Goal: Information Seeking & Learning: Learn about a topic

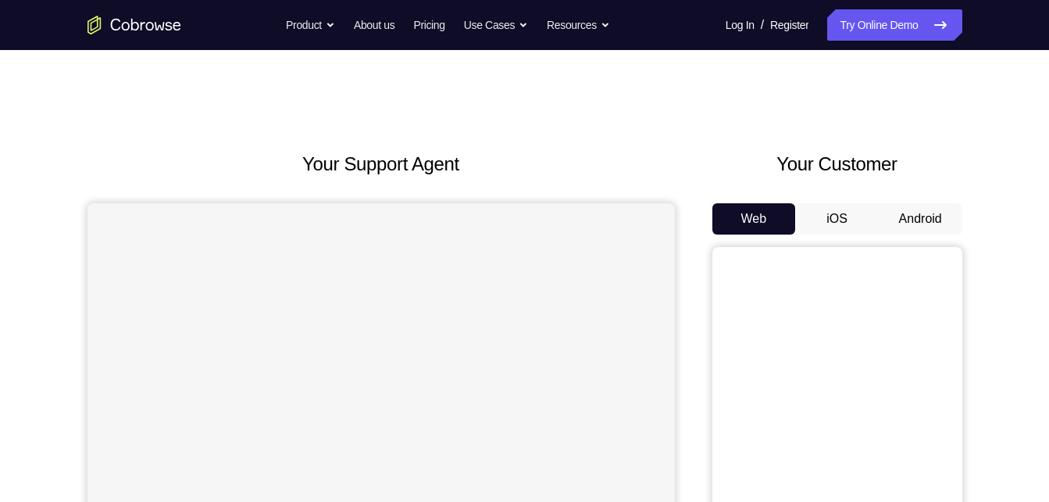
click at [926, 216] on button "Android" at bounding box center [921, 218] width 84 height 31
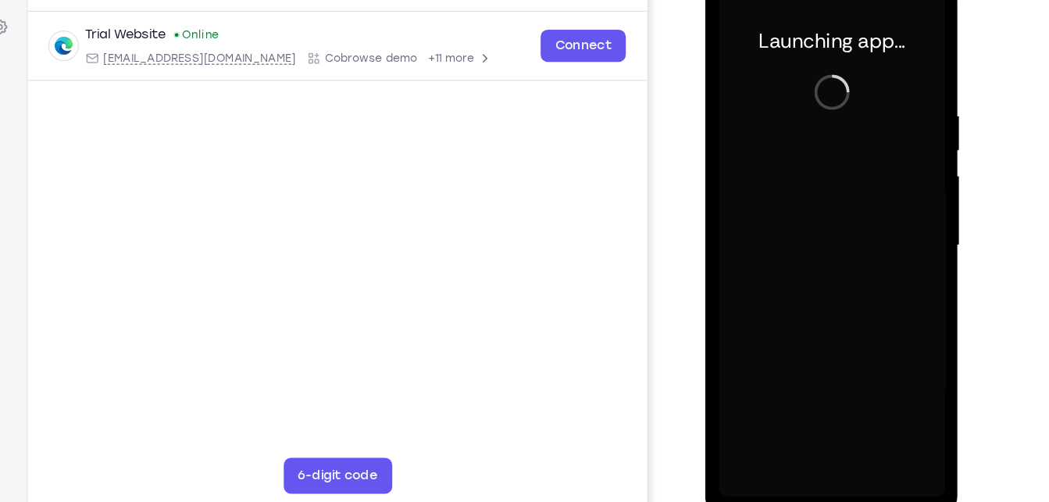
scroll to position [211, 0]
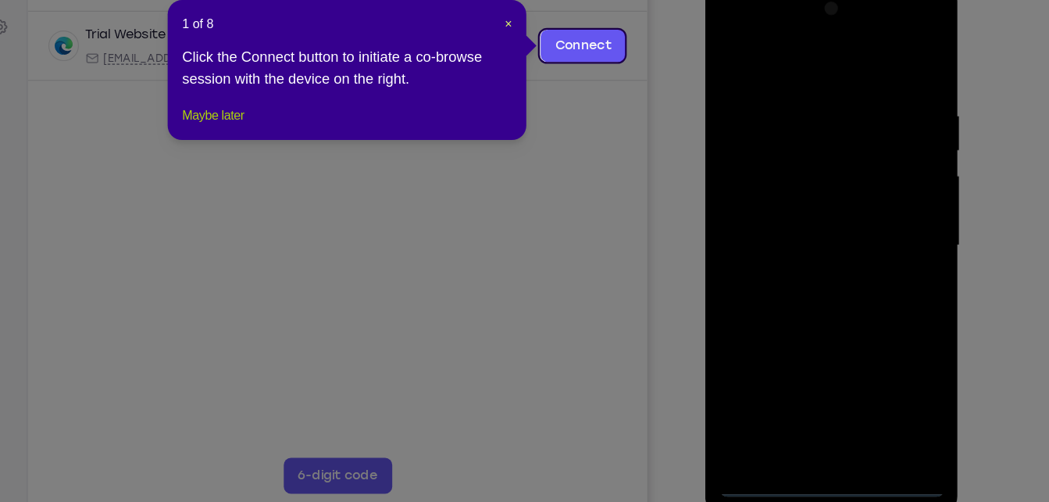
click at [288, 173] on button "Maybe later" at bounding box center [297, 164] width 54 height 19
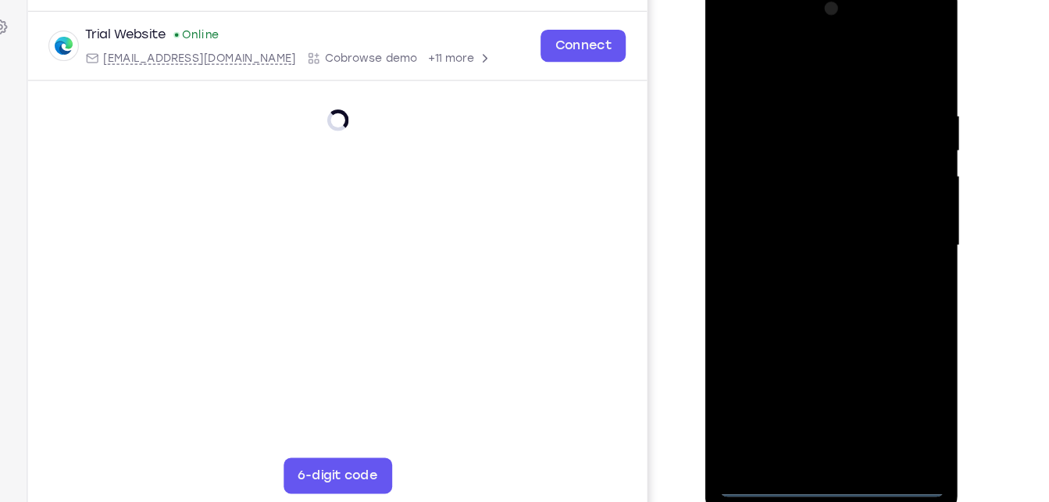
scroll to position [209, 0]
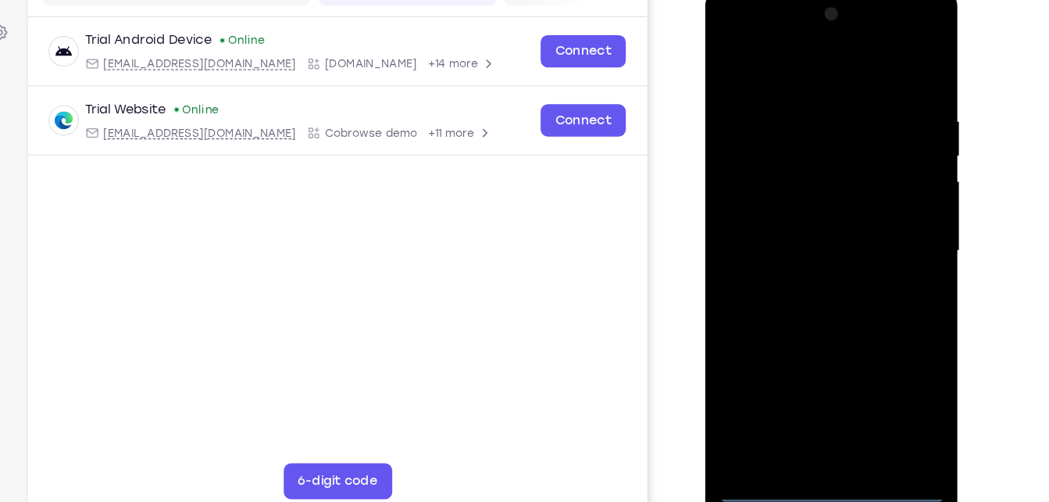
click at [817, 420] on div at bounding box center [815, 217] width 197 height 438
click at [880, 356] on div at bounding box center [815, 217] width 197 height 438
click at [772, 63] on div at bounding box center [815, 217] width 197 height 438
click at [883, 209] on div at bounding box center [815, 217] width 197 height 438
click at [803, 240] on div at bounding box center [815, 217] width 197 height 438
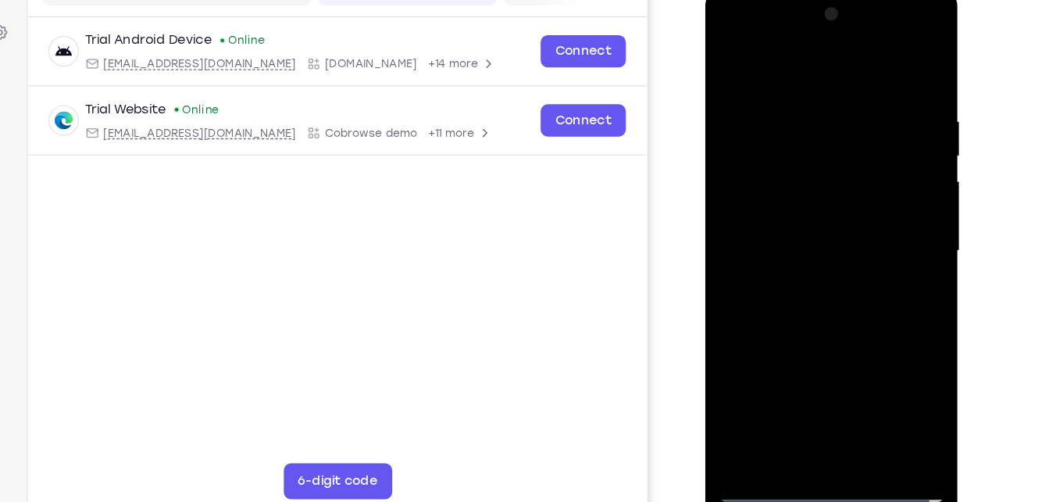
click at [803, 202] on div at bounding box center [815, 217] width 197 height 438
click at [813, 216] on div at bounding box center [815, 217] width 197 height 438
click at [820, 295] on div at bounding box center [815, 217] width 197 height 438
click at [854, 402] on div at bounding box center [815, 217] width 197 height 438
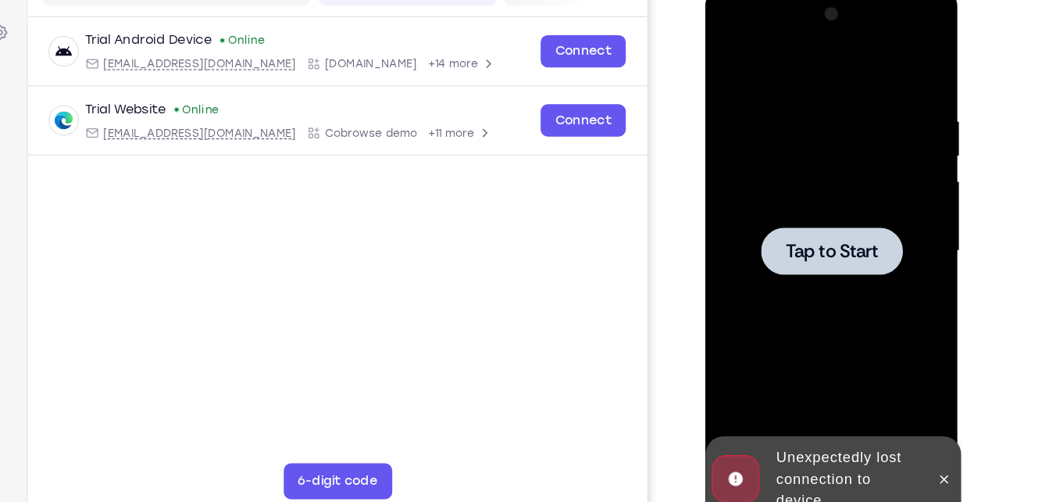
click at [809, 195] on div at bounding box center [815, 217] width 197 height 438
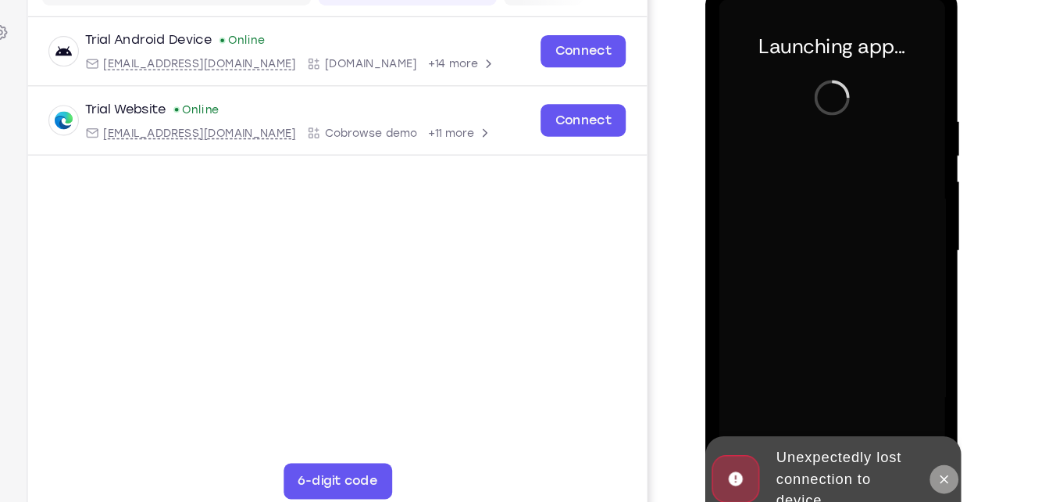
click at [914, 414] on icon at bounding box center [913, 415] width 7 height 7
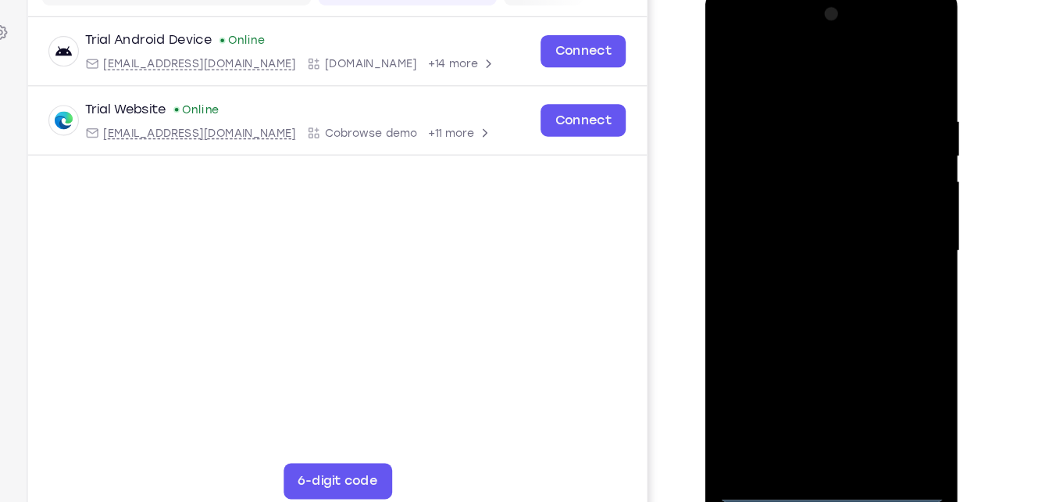
click at [820, 423] on div at bounding box center [815, 217] width 197 height 438
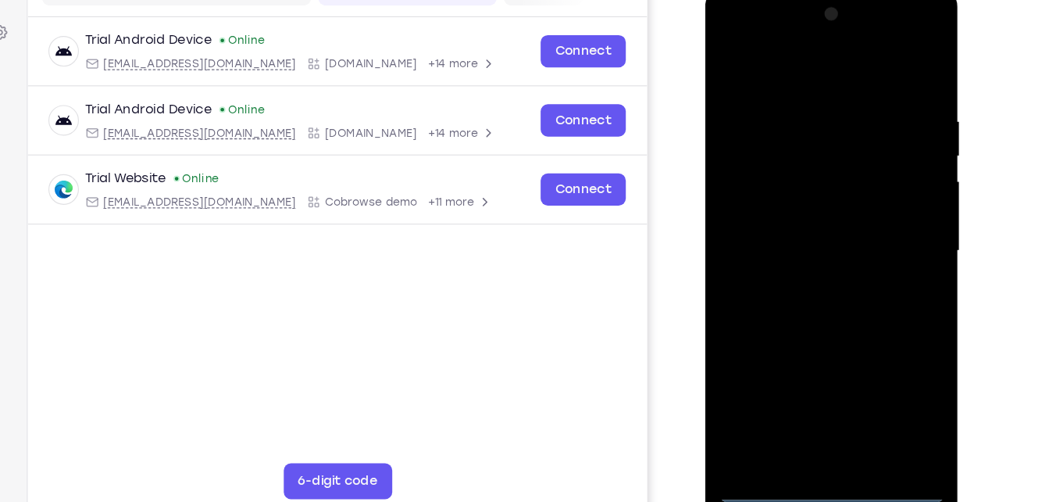
click at [883, 349] on div at bounding box center [815, 217] width 197 height 438
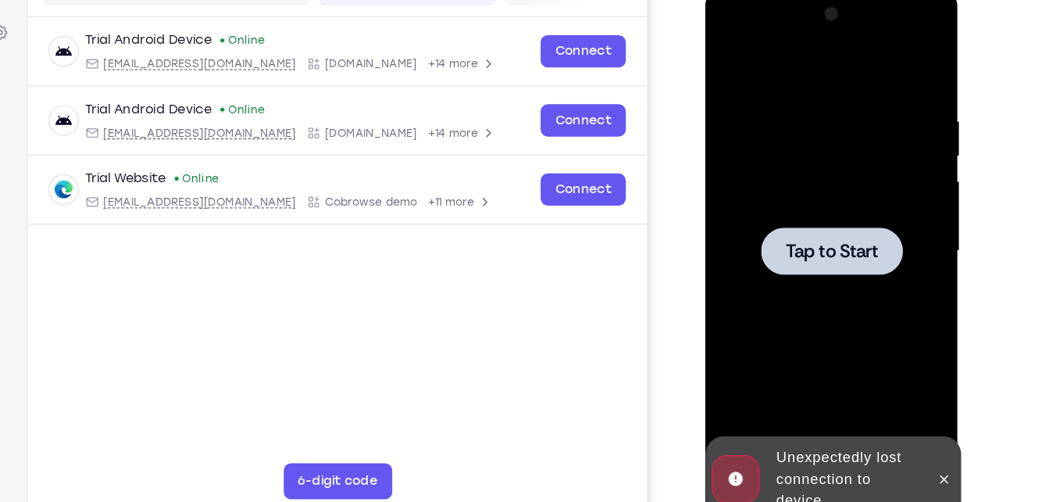
click at [866, 299] on div at bounding box center [815, 217] width 197 height 438
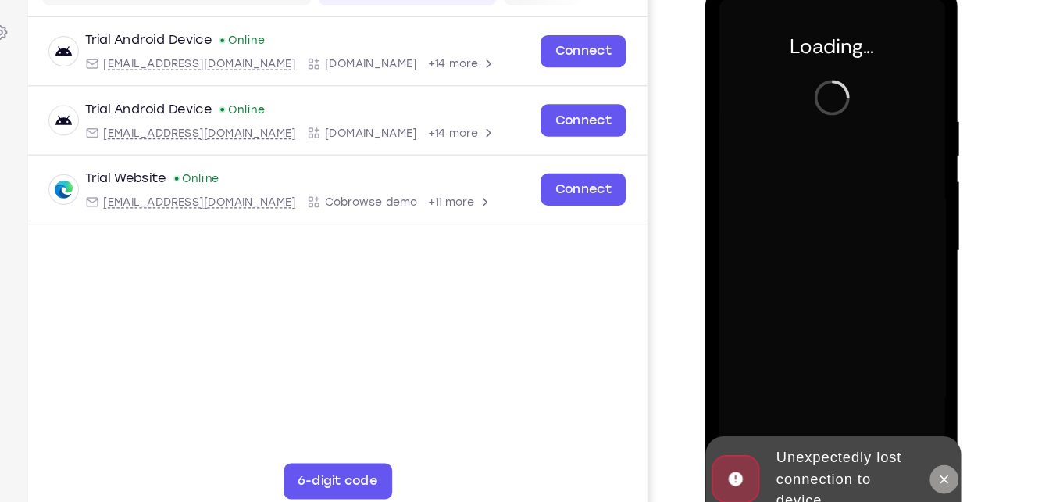
click at [919, 414] on icon at bounding box center [913, 415] width 13 height 13
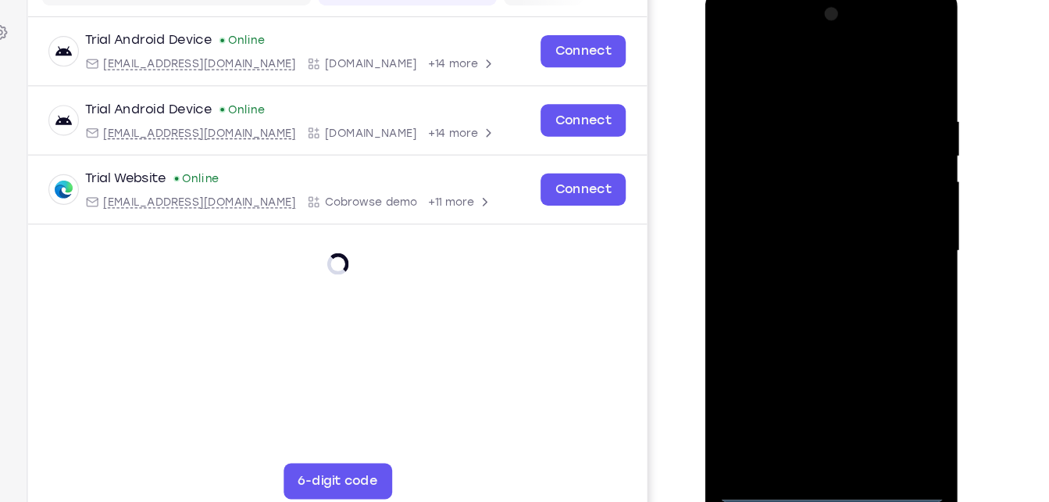
click at [809, 427] on div at bounding box center [815, 217] width 197 height 438
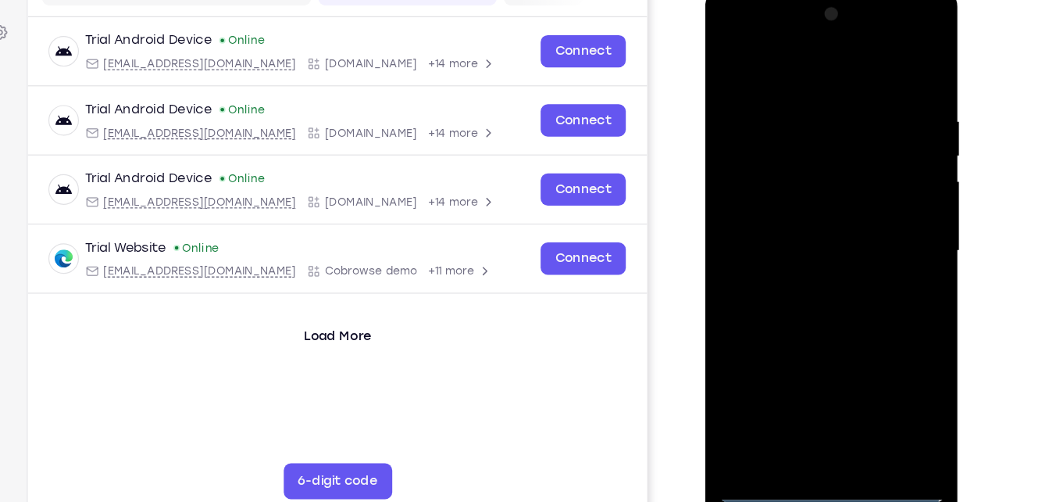
click at [883, 359] on div at bounding box center [815, 217] width 197 height 438
click at [768, 60] on div at bounding box center [815, 217] width 197 height 438
click at [886, 211] on div at bounding box center [815, 217] width 197 height 438
click at [803, 244] on div at bounding box center [815, 217] width 197 height 438
click at [800, 200] on div at bounding box center [815, 217] width 197 height 438
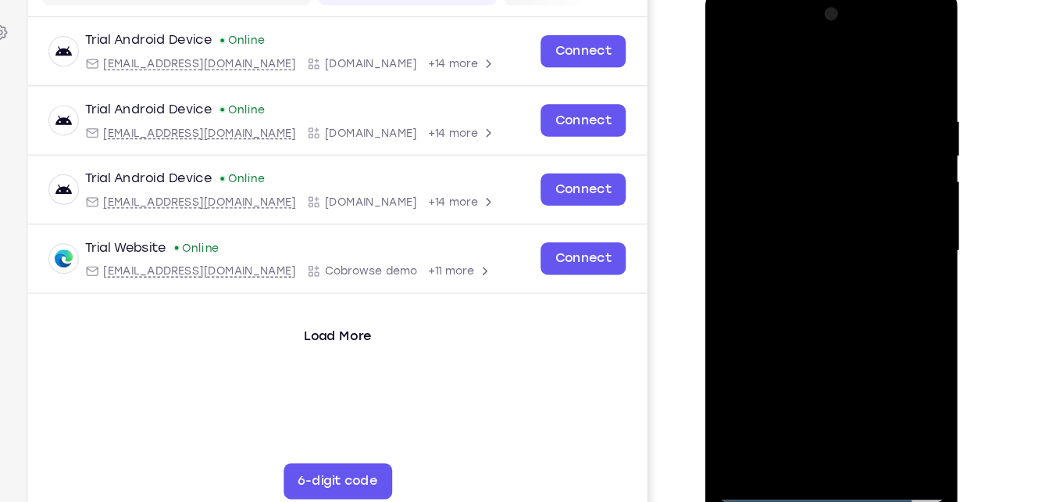
click at [826, 217] on div at bounding box center [815, 217] width 197 height 438
click at [825, 281] on div at bounding box center [815, 217] width 197 height 438
click at [858, 402] on div at bounding box center [815, 217] width 197 height 438
click at [798, 299] on div at bounding box center [815, 217] width 197 height 438
click at [831, 204] on div at bounding box center [815, 217] width 197 height 438
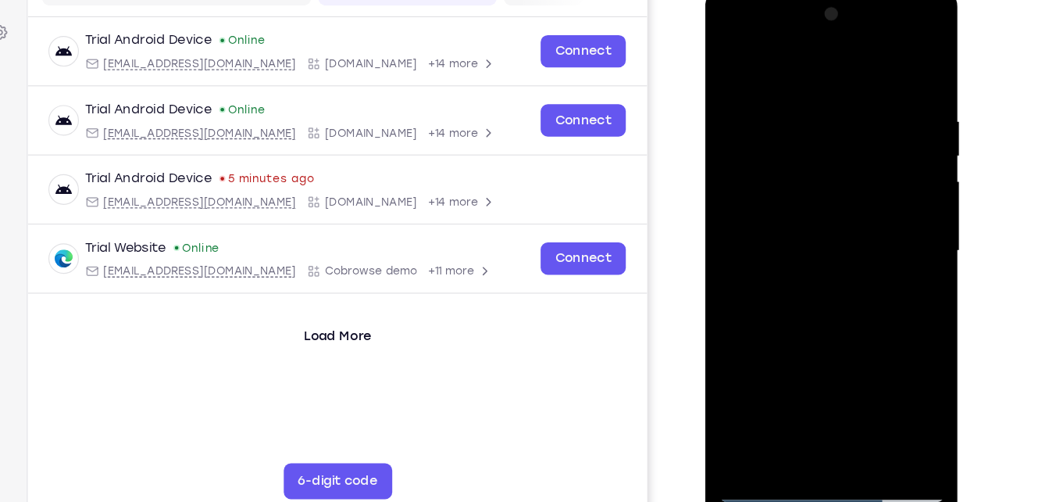
drag, startPoint x: 798, startPoint y: 75, endPoint x: 791, endPoint y: 23, distance: 52.8
click at [791, 23] on div at bounding box center [815, 217] width 197 height 438
click at [731, 62] on div at bounding box center [815, 217] width 197 height 438
click at [788, 80] on div at bounding box center [815, 217] width 197 height 438
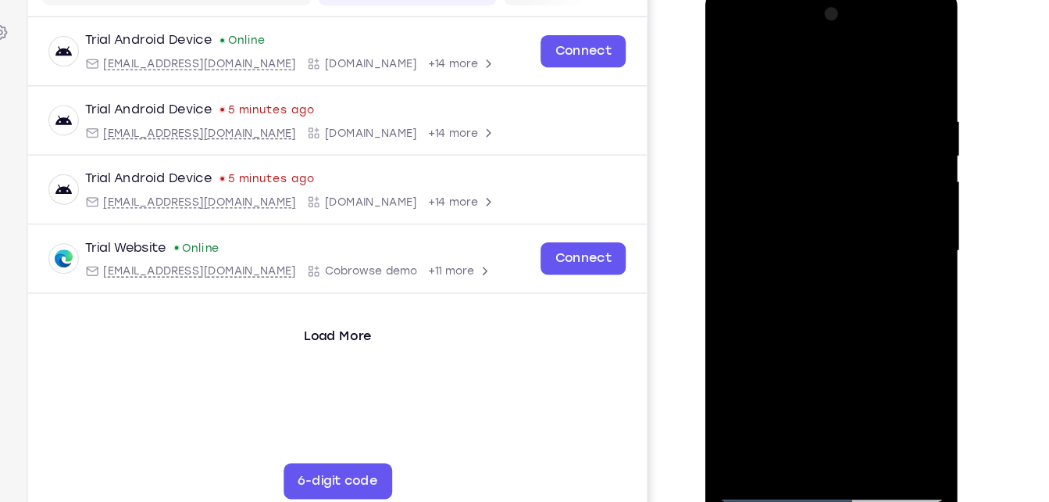
click at [902, 205] on div at bounding box center [815, 217] width 197 height 438
click at [899, 64] on div at bounding box center [815, 217] width 197 height 438
click at [758, 421] on div at bounding box center [815, 217] width 197 height 438
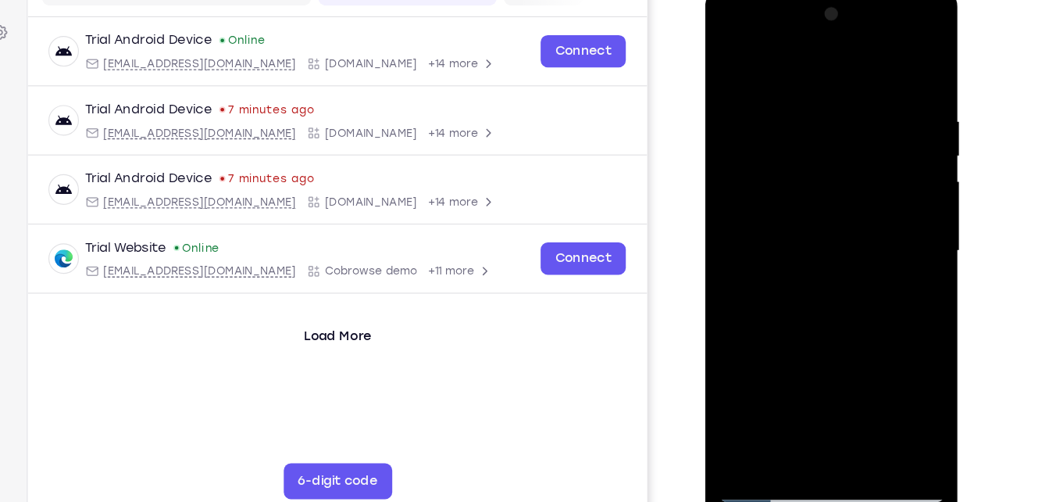
click at [898, 66] on div at bounding box center [815, 217] width 197 height 438
click at [759, 425] on div at bounding box center [815, 217] width 197 height 438
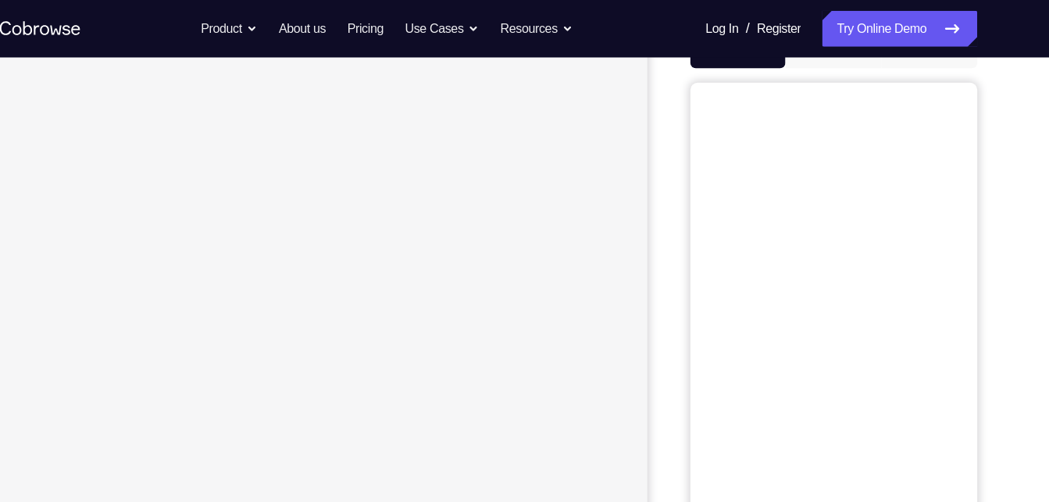
scroll to position [158, 0]
click at [895, 64] on button "Android" at bounding box center [921, 60] width 84 height 31
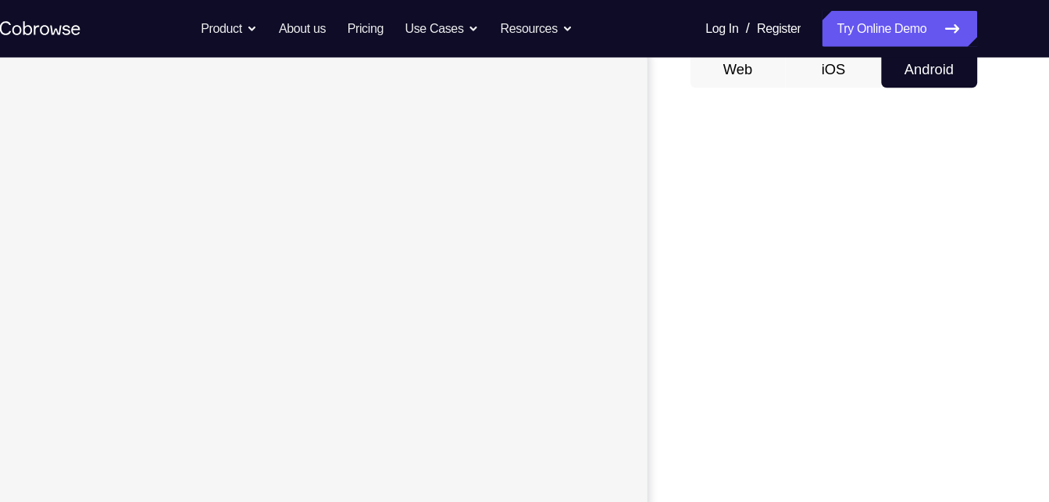
click at [721, 116] on div at bounding box center [838, 329] width 250 height 481
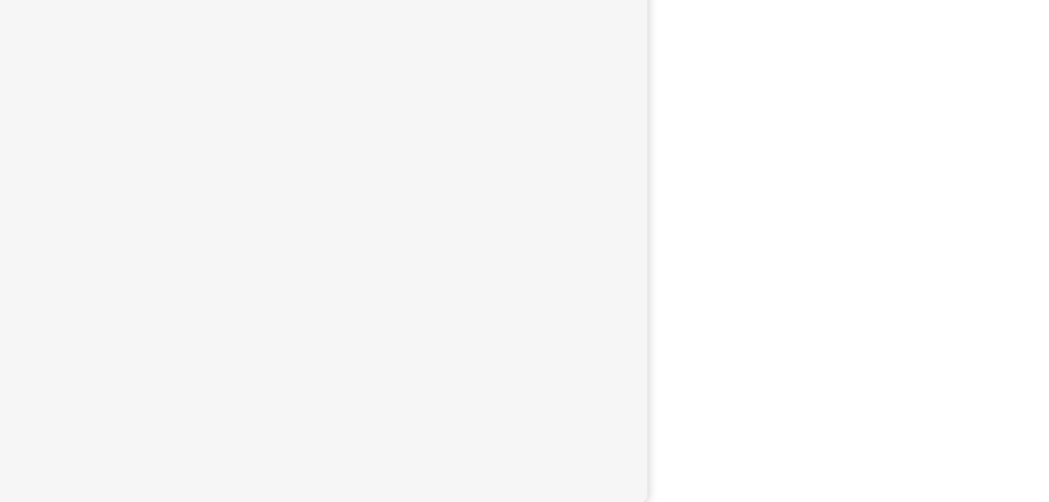
scroll to position [224, 0]
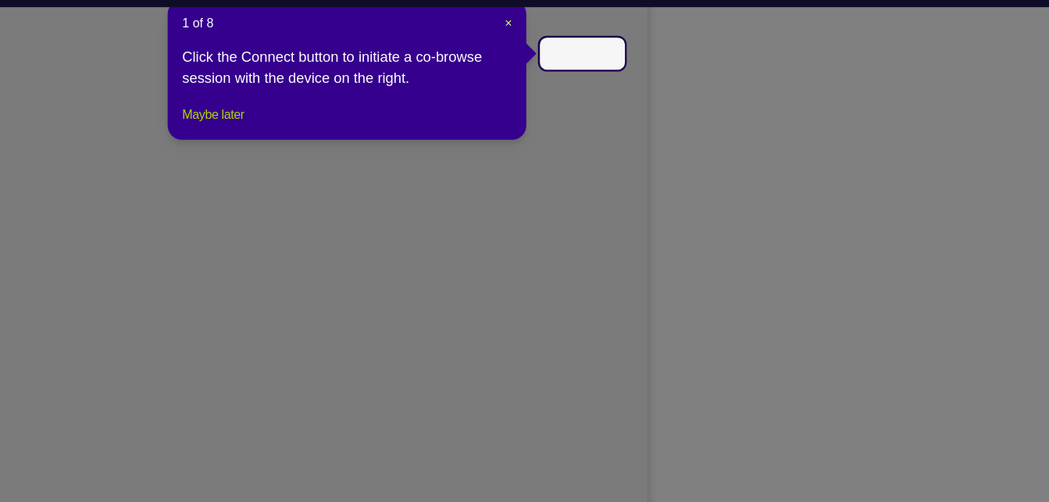
click at [311, 153] on button "Maybe later" at bounding box center [297, 143] width 54 height 19
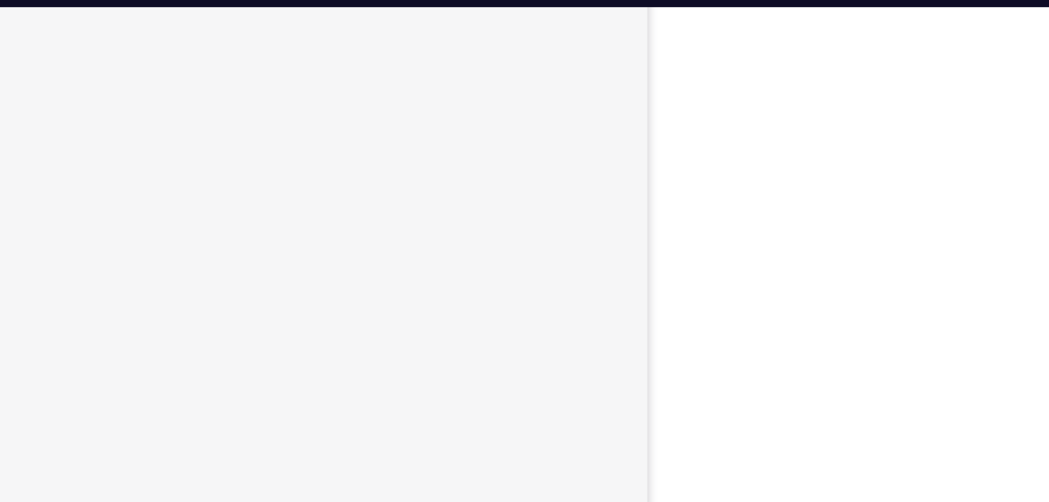
click at [723, 152] on div at bounding box center [838, 263] width 250 height 481
